Goal: Transaction & Acquisition: Book appointment/travel/reservation

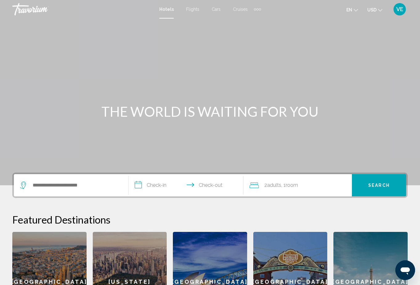
click at [90, 85] on div "Main content" at bounding box center [210, 92] width 420 height 185
click at [237, 9] on span "Cruises" at bounding box center [240, 9] width 15 height 5
click at [257, 9] on div "Extra navigation items" at bounding box center [258, 9] width 2 height 2
click at [246, 19] on span "Activities" at bounding box center [247, 20] width 17 height 5
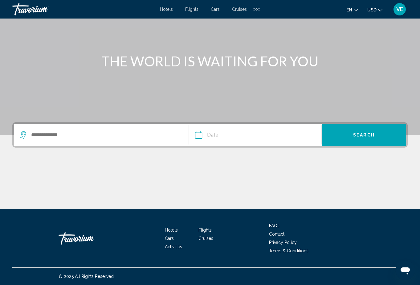
scroll to position [50, 0]
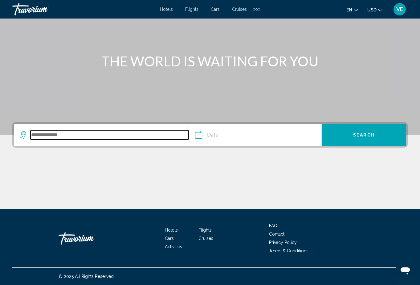
click at [93, 132] on input "Search widget" at bounding box center [110, 134] width 158 height 9
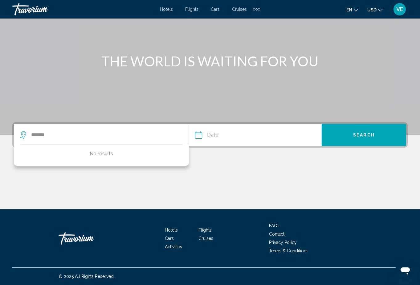
click at [204, 139] on input "Date" at bounding box center [227, 136] width 66 height 24
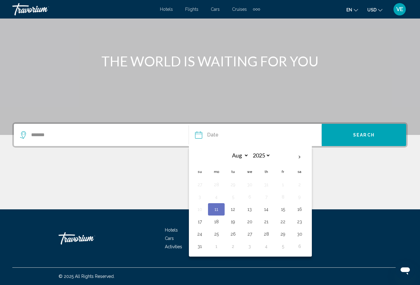
click at [328, 190] on div "Main content" at bounding box center [210, 186] width 396 height 46
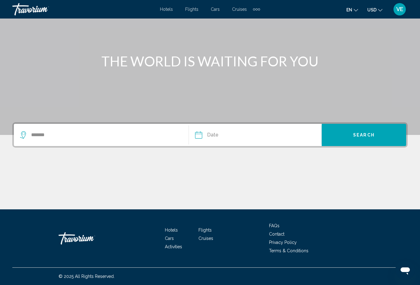
click at [177, 246] on span "Activities" at bounding box center [173, 246] width 17 height 5
click at [171, 245] on span "Activities" at bounding box center [173, 246] width 17 height 5
click at [187, 166] on div "Main content" at bounding box center [210, 186] width 396 height 46
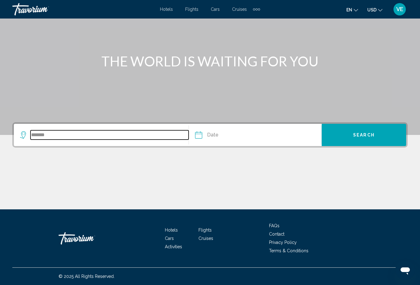
click at [62, 133] on input "*******" at bounding box center [110, 134] width 158 height 9
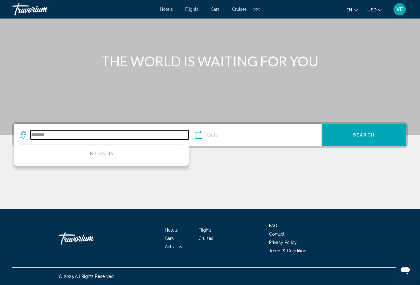
drag, startPoint x: 62, startPoint y: 133, endPoint x: 27, endPoint y: 134, distance: 35.5
click at [27, 134] on div "*******" at bounding box center [104, 134] width 169 height 9
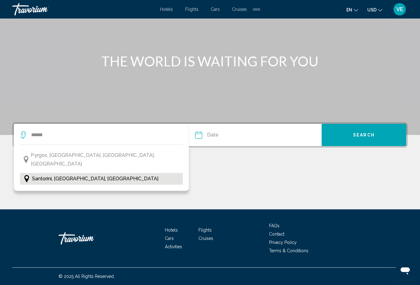
drag, startPoint x: 40, startPoint y: 145, endPoint x: 47, endPoint y: 168, distance: 24.0
click at [47, 174] on span "Santorini, Cyclades Islands, Greece" at bounding box center [95, 178] width 126 height 9
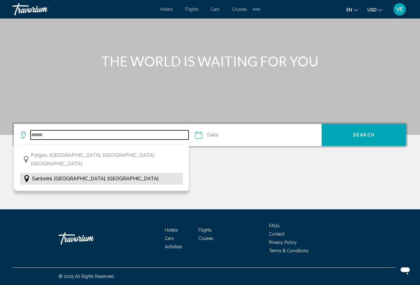
type input "**********"
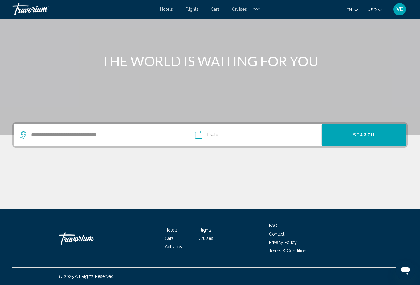
click at [216, 135] on input "Date" at bounding box center [227, 136] width 66 height 24
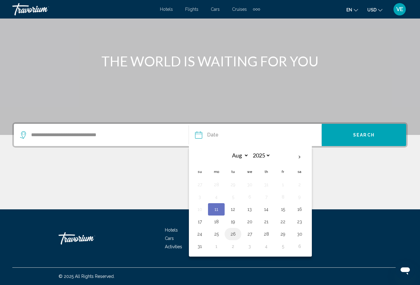
click at [234, 233] on button "26" at bounding box center [233, 233] width 10 height 9
type input "**********"
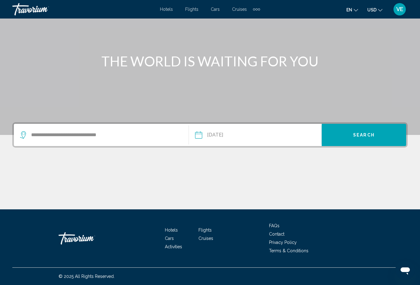
click at [378, 135] on button "Search" at bounding box center [364, 135] width 84 height 22
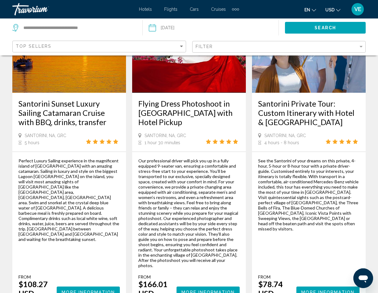
scroll to position [695, 0]
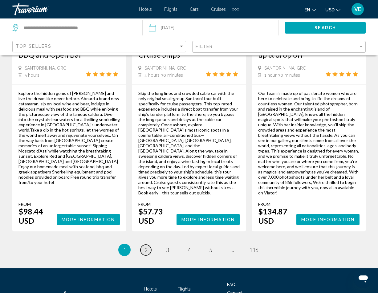
click at [144, 245] on link "page 2" at bounding box center [146, 250] width 11 height 11
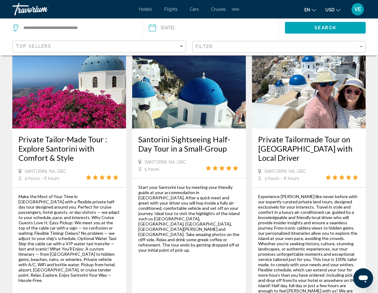
scroll to position [665, 0]
click at [348, 175] on icon "Main content" at bounding box center [348, 177] width 5 height 5
click at [343, 175] on icon "Main content" at bounding box center [342, 177] width 5 height 5
click at [338, 174] on div "Main content" at bounding box center [343, 176] width 34 height 5
click at [314, 134] on h3 "Private Tailormade Tour on Santorini Island with Local Driver" at bounding box center [308, 148] width 101 height 28
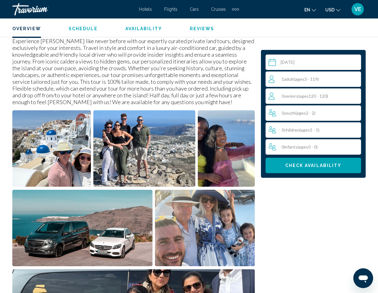
scroll to position [309, 0]
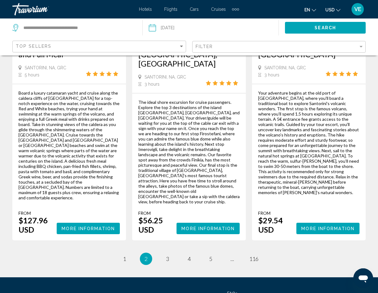
scroll to position [1085, 0]
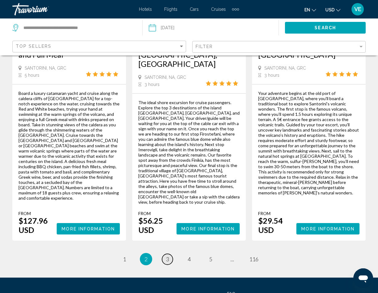
click at [167, 256] on span "3" at bounding box center [167, 259] width 3 height 7
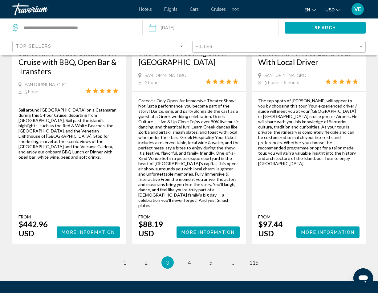
scroll to position [1075, 0]
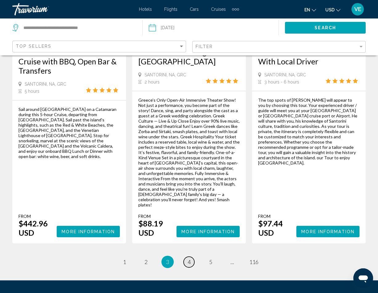
click at [189, 259] on span "4" at bounding box center [189, 262] width 3 height 7
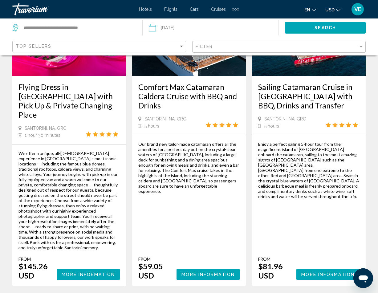
scroll to position [1090, 0]
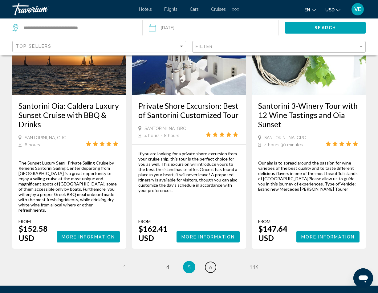
scroll to position [1013, 0]
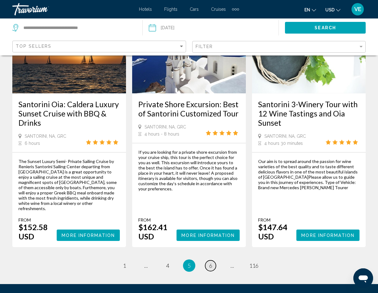
click at [213, 261] on link "page 6" at bounding box center [210, 266] width 11 height 11
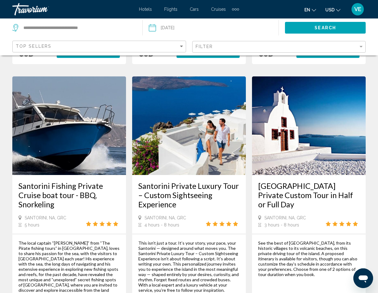
scroll to position [908, 0]
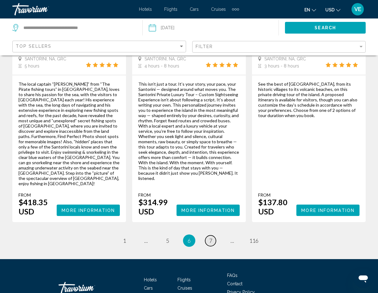
click at [215, 236] on link "page 7" at bounding box center [210, 241] width 11 height 11
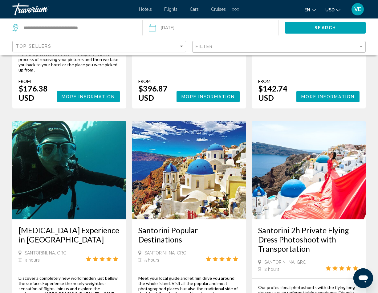
scroll to position [935, 0]
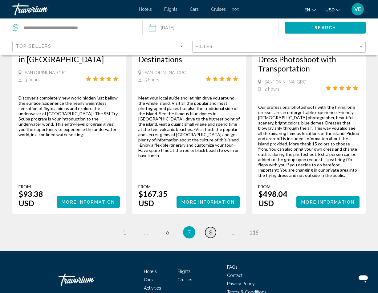
click at [210, 229] on span "8" at bounding box center [210, 232] width 3 height 7
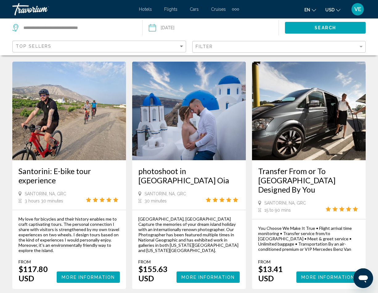
scroll to position [982, 0]
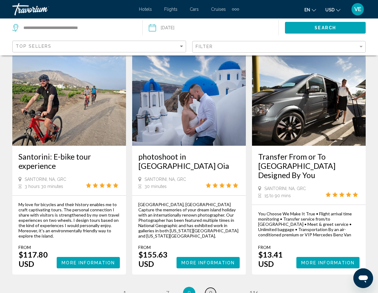
click at [213, 284] on link "page 9" at bounding box center [210, 293] width 11 height 11
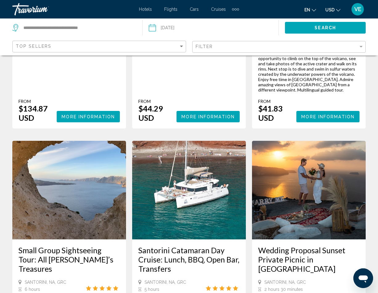
scroll to position [872, 0]
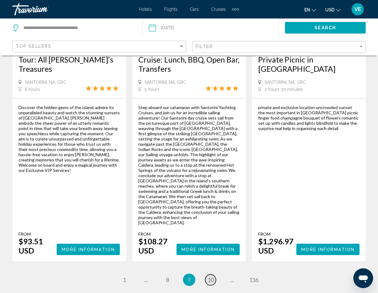
click at [216, 275] on link "page 10" at bounding box center [210, 280] width 11 height 11
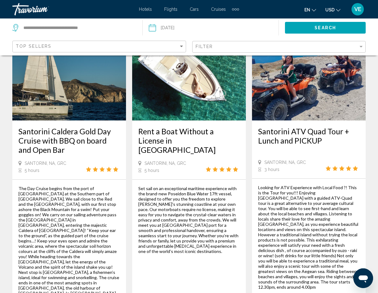
scroll to position [1038, 0]
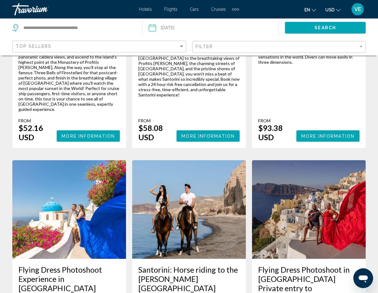
scroll to position [870, 0]
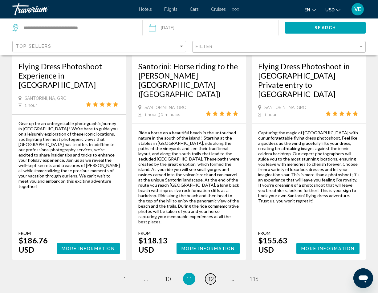
click at [213, 276] on span "12" at bounding box center [211, 279] width 6 height 7
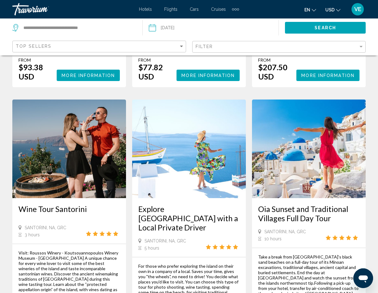
scroll to position [300, 0]
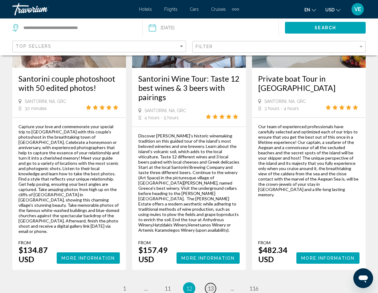
click at [216, 283] on link "page 13" at bounding box center [210, 288] width 11 height 11
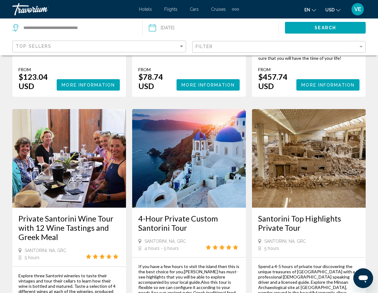
scroll to position [615, 0]
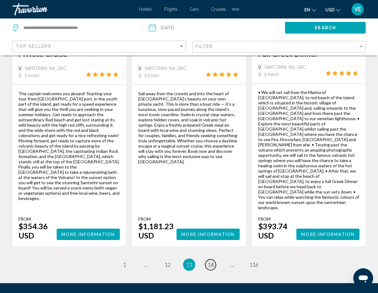
click at [214, 261] on span "14" at bounding box center [211, 264] width 6 height 7
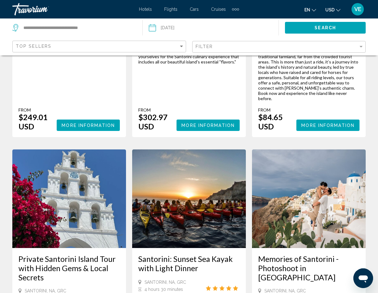
scroll to position [214, 0]
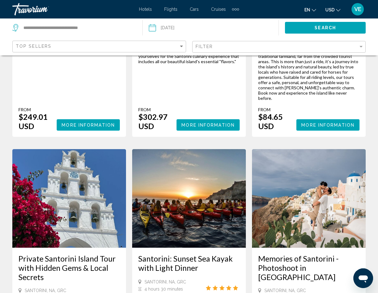
click at [228, 206] on img "Main content" at bounding box center [189, 198] width 114 height 99
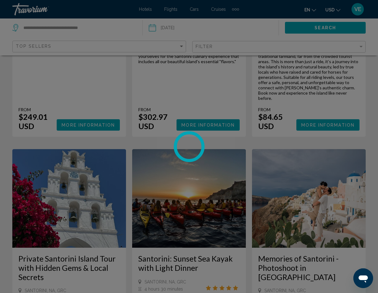
scroll to position [220, 0]
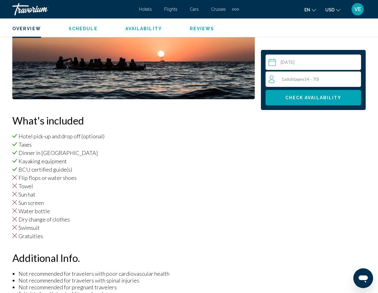
scroll to position [534, 0]
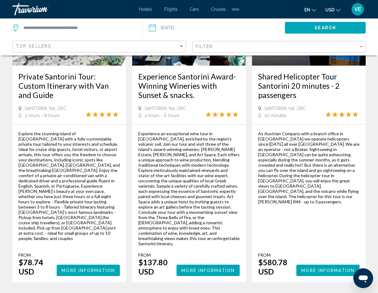
scroll to position [1011, 0]
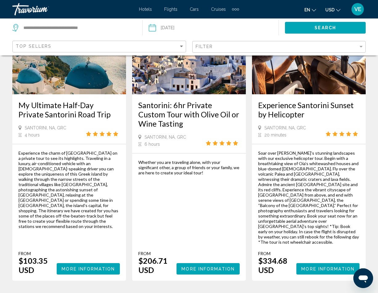
scroll to position [696, 0]
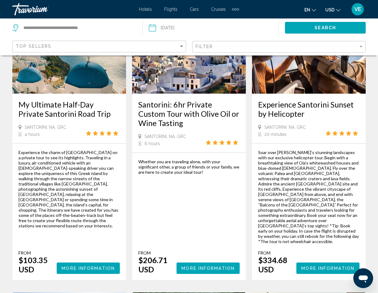
click at [83, 266] on span "More Information" at bounding box center [88, 268] width 53 height 5
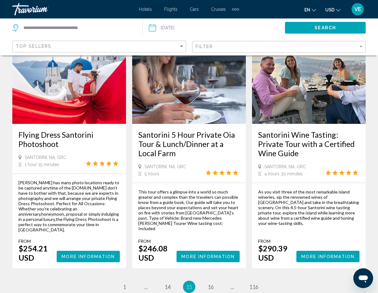
scroll to position [967, 0]
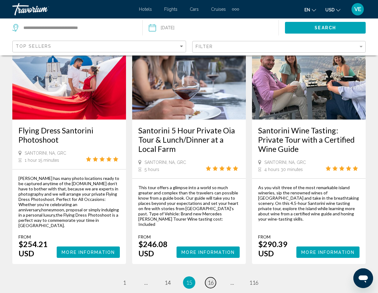
click at [211, 279] on span "16" at bounding box center [211, 282] width 6 height 7
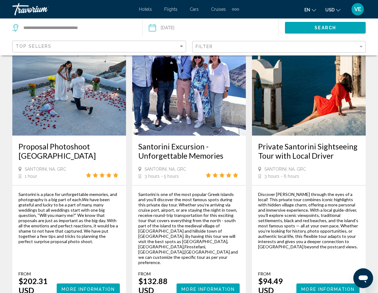
scroll to position [965, 0]
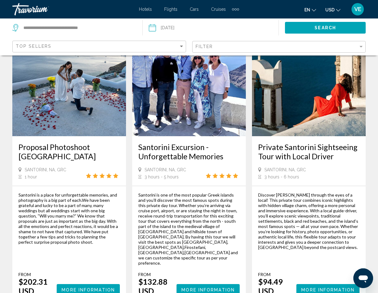
click at [229, 173] on icon "Main content" at bounding box center [228, 175] width 5 height 5
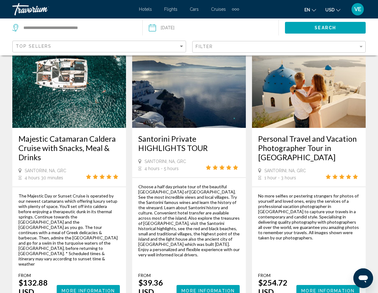
scroll to position [1040, 0]
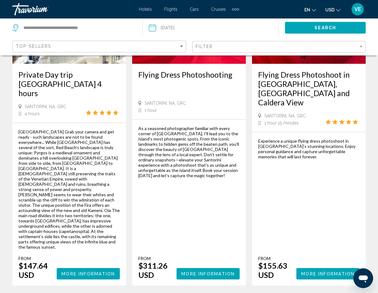
scroll to position [1036, 0]
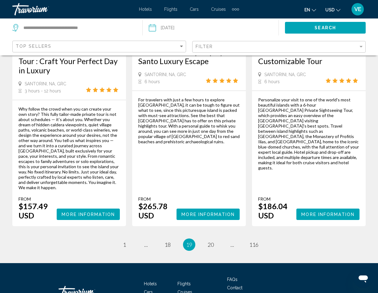
click at [211, 263] on div "Hotels Flights Cars Cruises Activities FAQs Contact Privacy Policy Terms & Cond…" at bounding box center [189, 292] width 354 height 58
click at [213, 241] on span "20" at bounding box center [211, 244] width 6 height 7
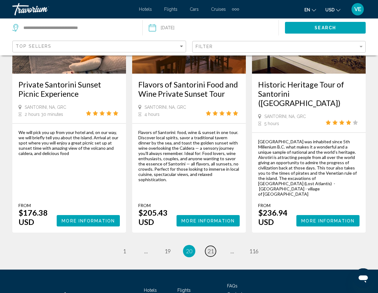
click at [211, 248] on span "21" at bounding box center [211, 251] width 6 height 7
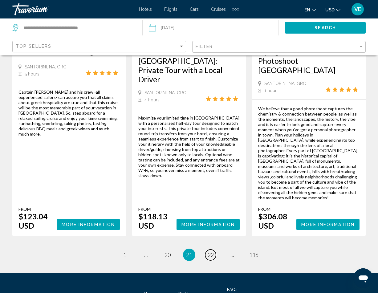
scroll to position [1031, 0]
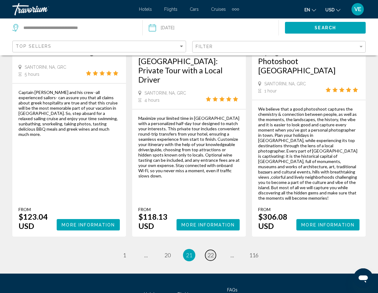
click at [212, 252] on span "22" at bounding box center [211, 255] width 6 height 7
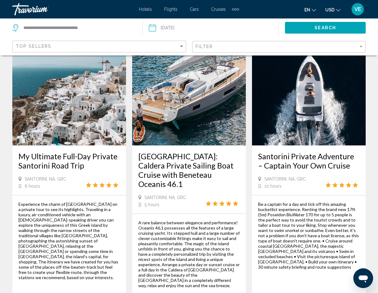
scroll to position [856, 0]
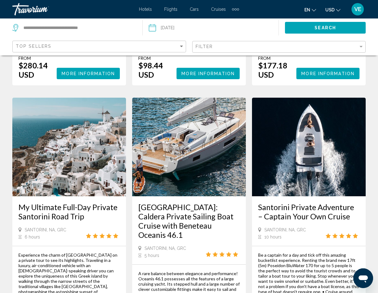
click at [239, 43] on div "Filter" at bounding box center [280, 46] width 169 height 11
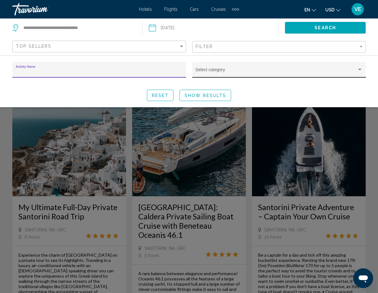
click at [241, 69] on div "Select category" at bounding box center [279, 71] width 167 height 13
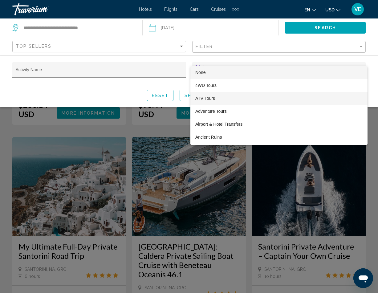
scroll to position [816, 0]
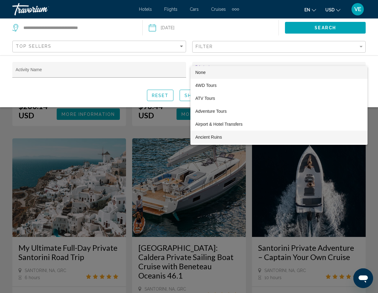
click at [216, 138] on span "Ancient Ruins" at bounding box center [279, 137] width 167 height 13
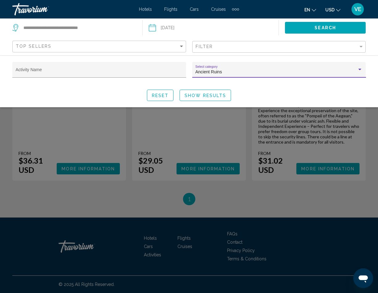
scroll to position [196, 0]
click at [134, 71] on input "Activity Name" at bounding box center [99, 72] width 167 height 5
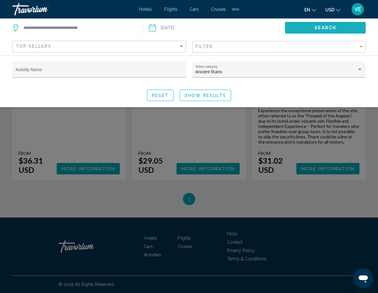
click at [319, 28] on span "Search" at bounding box center [326, 28] width 22 height 5
click at [319, 26] on span "Search" at bounding box center [326, 28] width 22 height 5
click at [250, 187] on div "Search widget" at bounding box center [189, 191] width 378 height 204
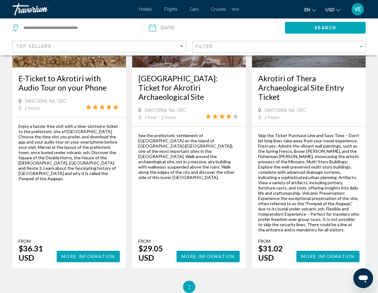
scroll to position [108, 0]
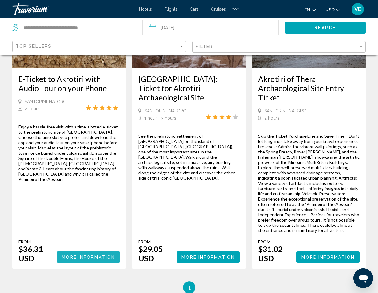
click at [94, 259] on span "More Information" at bounding box center [88, 257] width 53 height 5
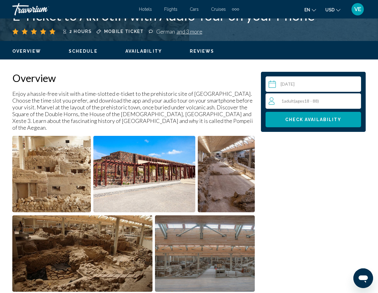
scroll to position [248, 0]
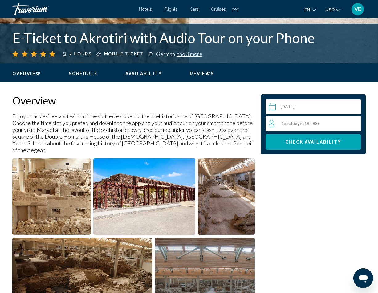
click at [294, 123] on span "Adult" at bounding box center [289, 123] width 10 height 5
click at [355, 122] on icon "Increment adults" at bounding box center [355, 124] width 6 height 6
click at [315, 147] on button "Check Availability" at bounding box center [314, 141] width 96 height 15
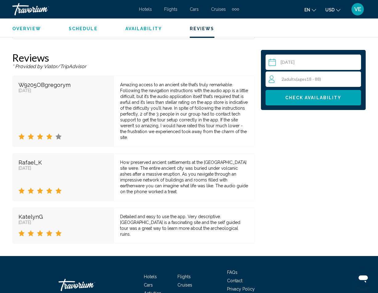
scroll to position [1073, 0]
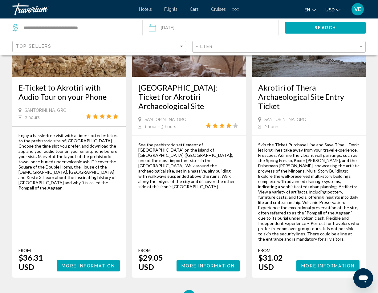
scroll to position [103, 0]
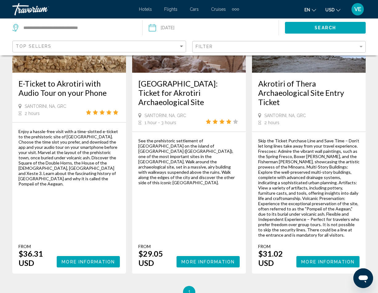
click at [201, 260] on span "More Information" at bounding box center [208, 262] width 53 height 5
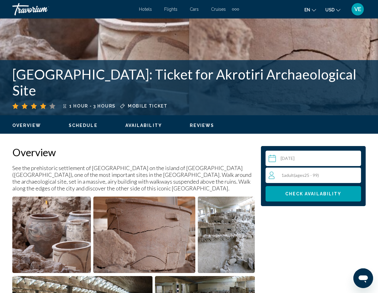
scroll to position [142, 0]
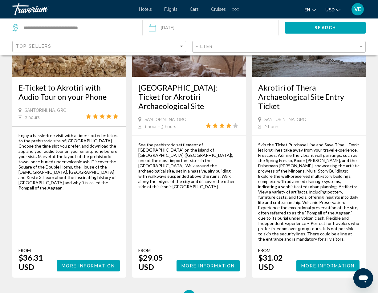
scroll to position [99, 0]
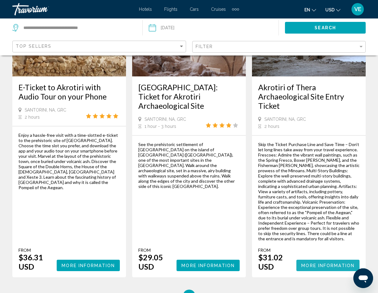
click at [326, 268] on span "More Information" at bounding box center [328, 265] width 53 height 5
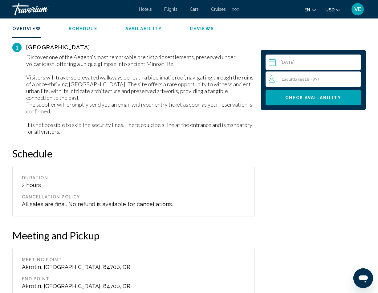
scroll to position [688, 0]
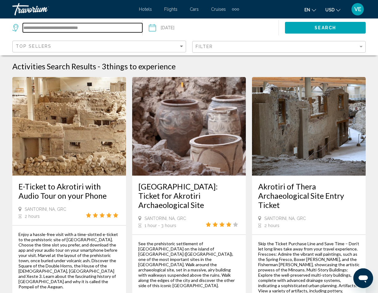
click at [106, 28] on input "**********" at bounding box center [83, 27] width 120 height 9
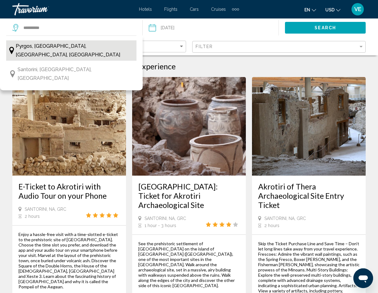
click at [106, 47] on span "Pyrgos, Santorini, Cyclades Islands, Greece" at bounding box center [75, 50] width 118 height 17
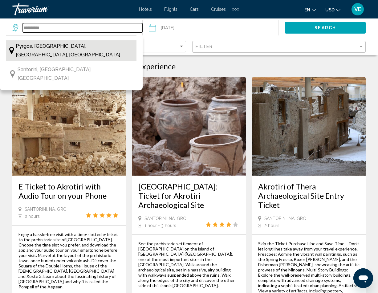
type input "**********"
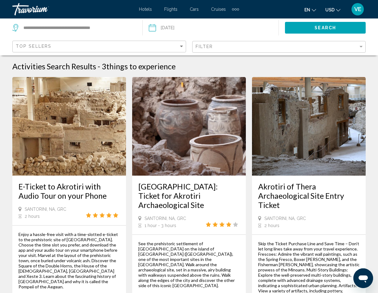
click at [316, 26] on span "Search" at bounding box center [326, 28] width 22 height 5
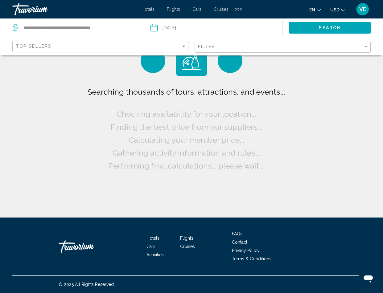
click at [249, 51] on div "Filter" at bounding box center [283, 46] width 171 height 11
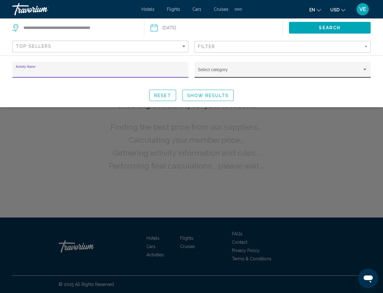
click at [233, 68] on div "Select category" at bounding box center [283, 71] width 170 height 13
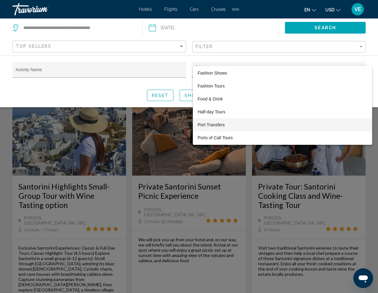
scroll to position [142, 0]
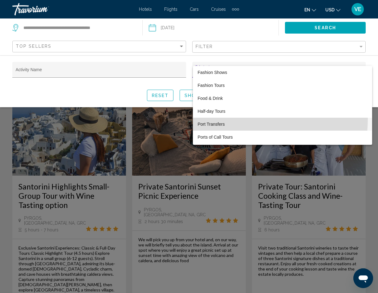
click at [224, 118] on span "Port Transfers" at bounding box center [283, 124] width 170 height 13
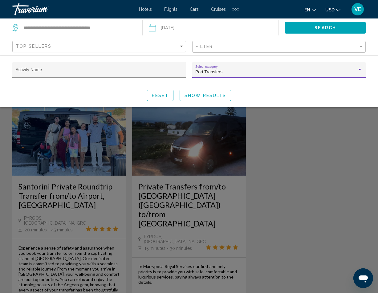
click at [204, 207] on div "Search widget" at bounding box center [189, 191] width 378 height 204
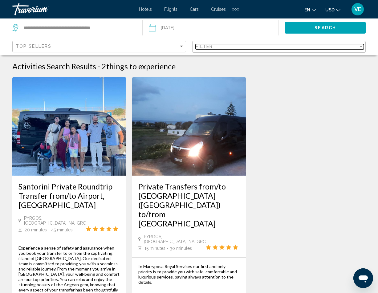
click at [221, 48] on div "Filter" at bounding box center [277, 46] width 163 height 5
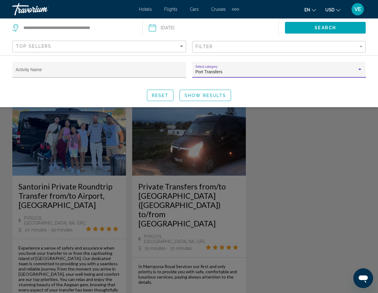
click at [229, 71] on div "Port Transfers" at bounding box center [277, 72] width 162 height 5
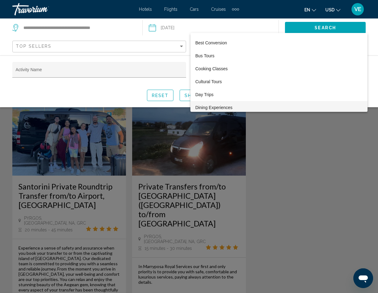
scroll to position [48, 0]
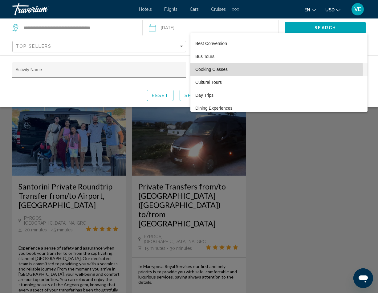
click at [232, 71] on span "Cooking Classes" at bounding box center [279, 69] width 167 height 13
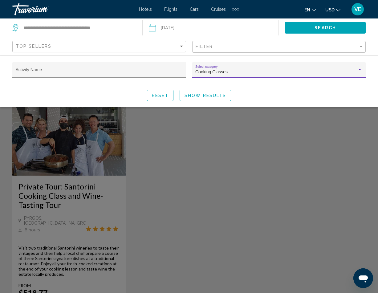
click at [227, 75] on div "Cooking Classes Select category" at bounding box center [279, 71] width 167 height 13
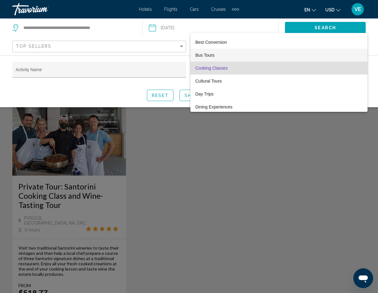
scroll to position [49, 0]
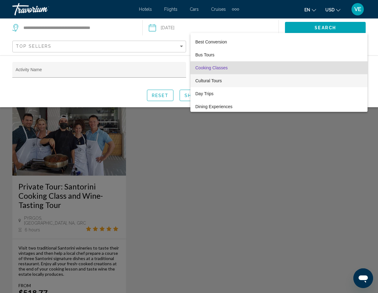
click at [221, 81] on span "Cultural Tours" at bounding box center [279, 80] width 167 height 13
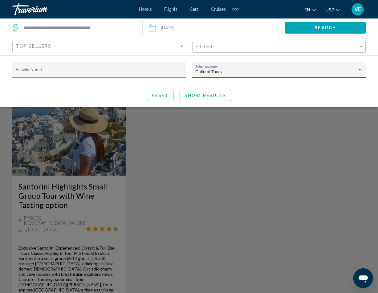
click at [230, 73] on div "Cultural Tours" at bounding box center [277, 72] width 162 height 5
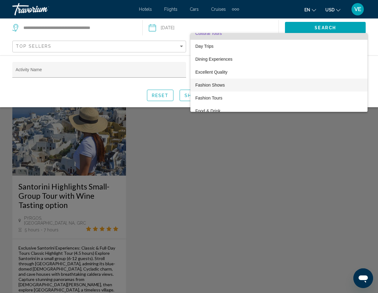
scroll to position [97, 0]
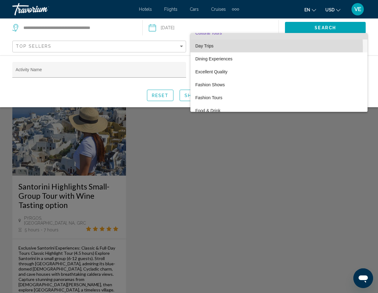
click at [227, 48] on span "Day Trips" at bounding box center [279, 45] width 167 height 13
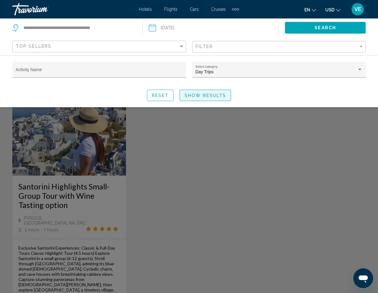
click at [224, 99] on button "Show Results" at bounding box center [205, 95] width 51 height 11
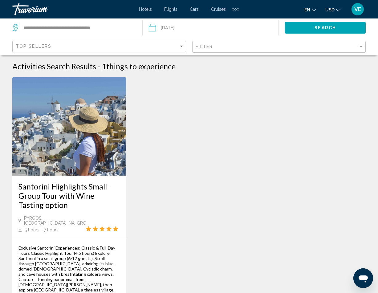
click at [222, 50] on div "Filter" at bounding box center [280, 46] width 169 height 11
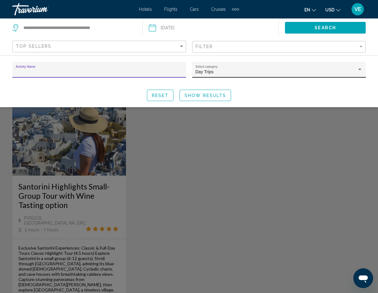
click at [214, 69] on div "Day Trips Select category" at bounding box center [279, 71] width 167 height 13
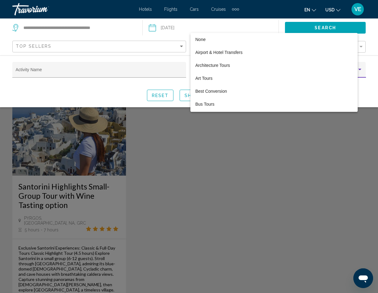
scroll to position [71, 0]
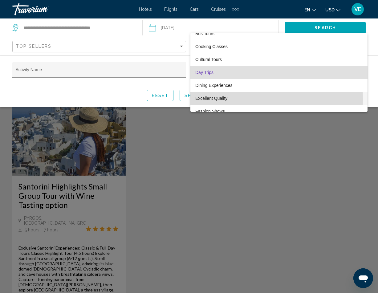
click at [219, 100] on span "Excellent Quality" at bounding box center [279, 98] width 167 height 13
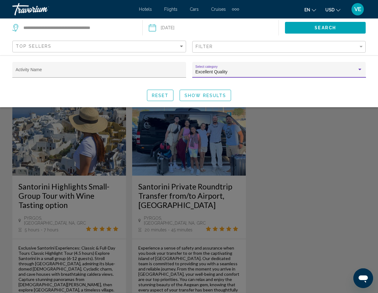
click at [212, 76] on div "Excellent Quality Select category" at bounding box center [279, 71] width 167 height 13
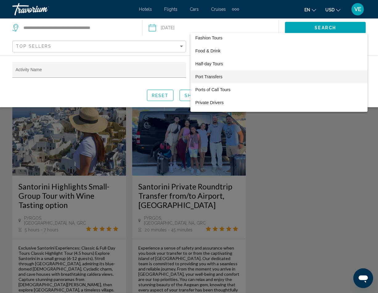
scroll to position [164, 0]
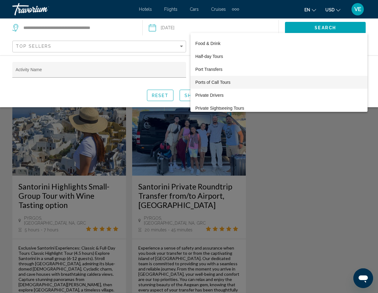
click at [222, 84] on span "Ports of Call Tours" at bounding box center [279, 82] width 167 height 13
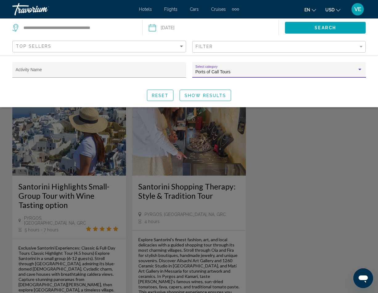
scroll to position [3, 0]
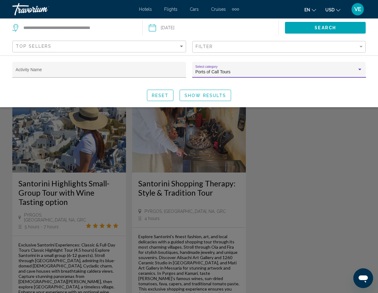
click at [196, 96] on span "Show Results" at bounding box center [206, 95] width 42 height 5
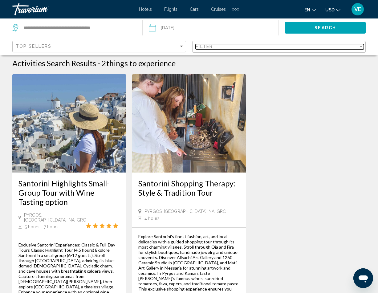
click at [228, 48] on div "Filter" at bounding box center [277, 46] width 163 height 5
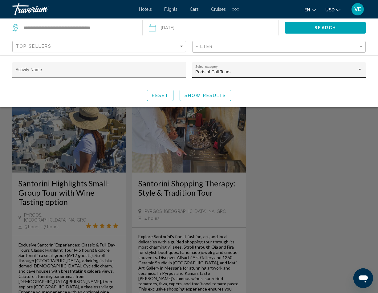
click at [217, 69] on div "Ports of Call Tours Select category" at bounding box center [279, 71] width 167 height 13
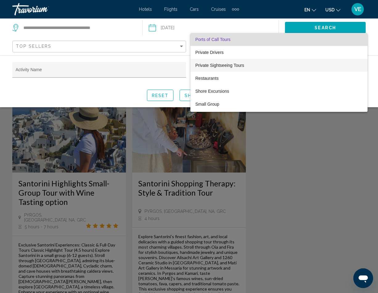
scroll to position [208, 0]
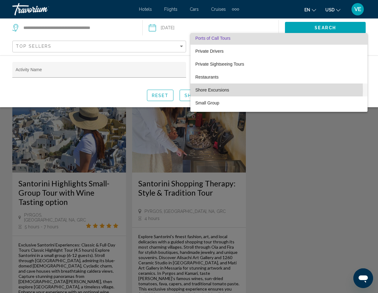
click at [222, 90] on span "Shore Excursions" at bounding box center [279, 90] width 167 height 13
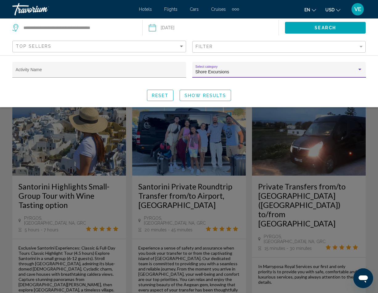
click at [225, 74] on span "Shore Excursions" at bounding box center [213, 71] width 34 height 5
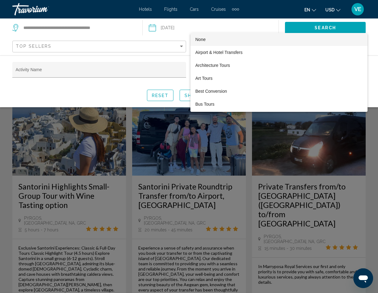
click at [204, 39] on span "None" at bounding box center [201, 39] width 10 height 5
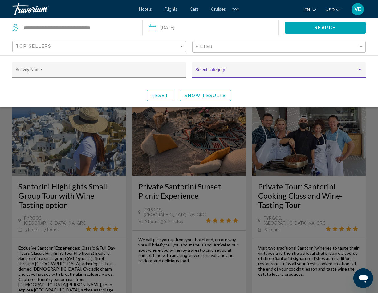
click at [189, 196] on div "Search widget" at bounding box center [189, 191] width 378 height 204
